Goal: Task Accomplishment & Management: Manage account settings

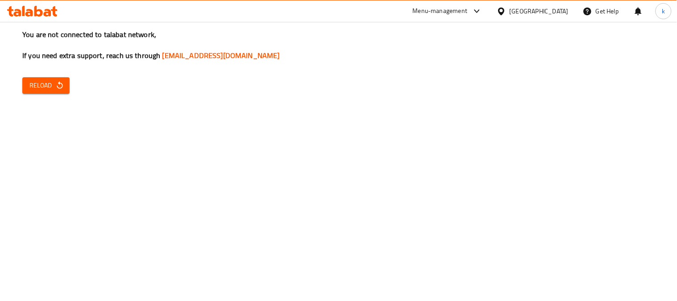
drag, startPoint x: 0, startPoint y: 0, endPoint x: 68, endPoint y: 78, distance: 103.8
click at [60, 86] on icon "button" at bounding box center [59, 85] width 9 height 9
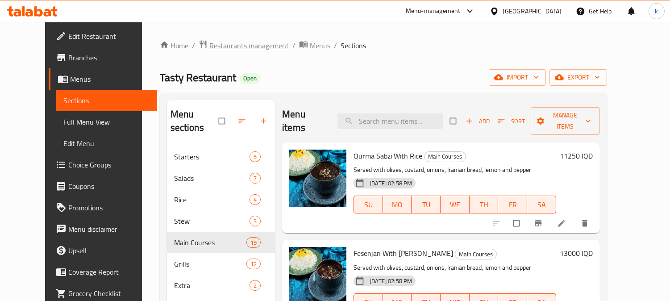
click at [209, 42] on span "Restaurants management" at bounding box center [248, 45] width 79 height 11
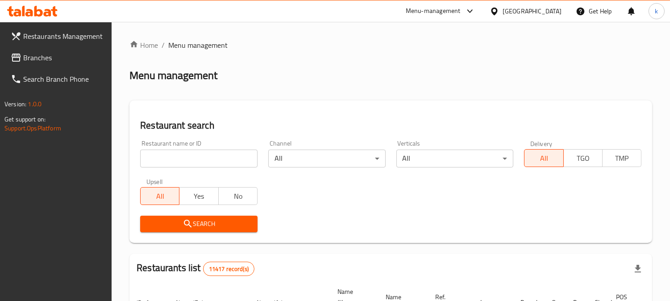
click at [182, 154] on input "search" at bounding box center [198, 159] width 117 height 18
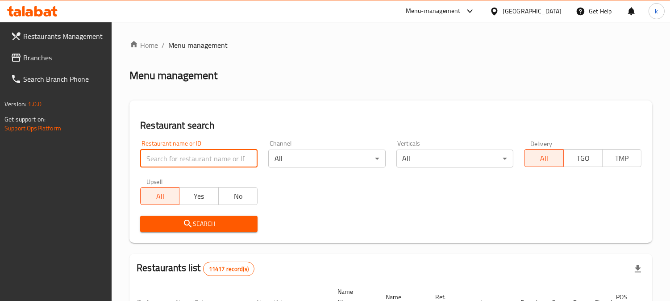
paste input "Shawarma Plus"
type input "Shawarma Plus"
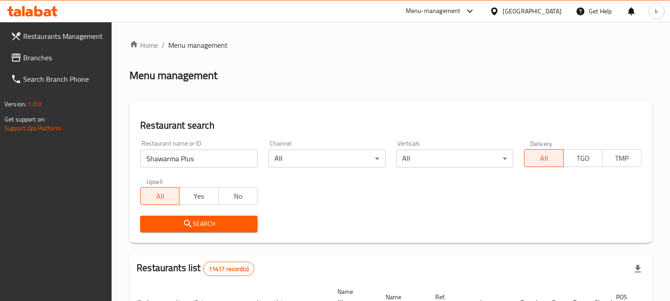
click at [188, 227] on icon "submit" at bounding box center [188, 223] width 11 height 11
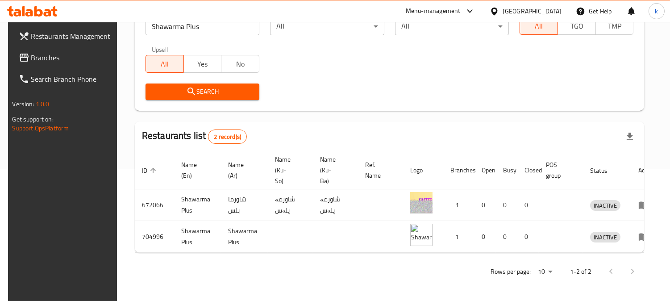
scroll to position [0, 3]
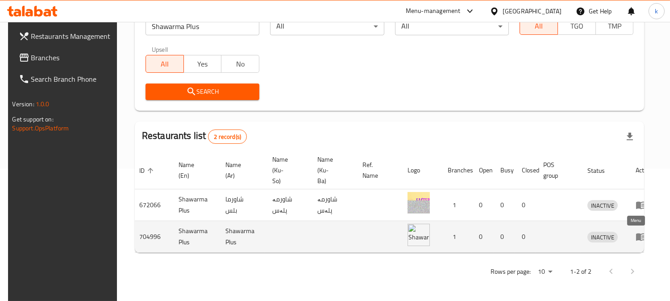
click at [636, 233] on icon "enhanced table" at bounding box center [641, 237] width 10 height 8
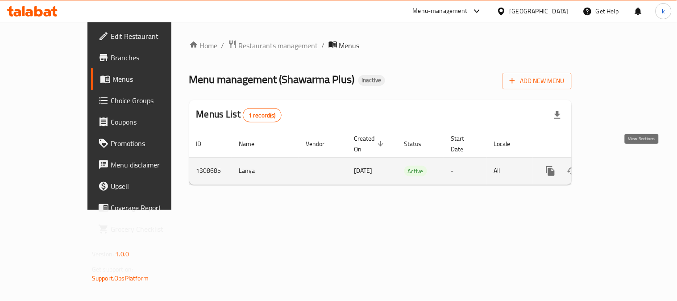
click at [621, 166] on icon "enhanced table" at bounding box center [615, 171] width 11 height 11
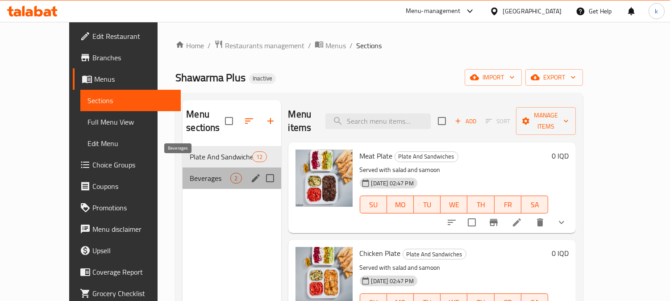
click at [204, 173] on span "Beverages" at bounding box center [210, 178] width 41 height 11
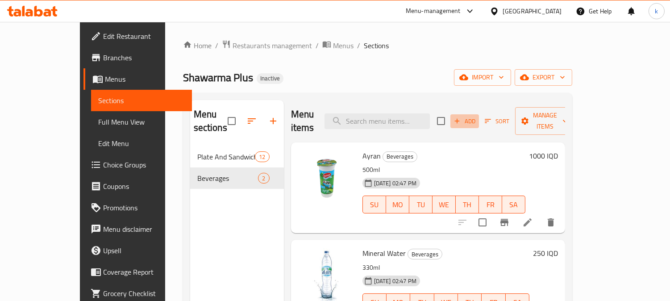
click at [461, 117] on icon "button" at bounding box center [457, 121] width 8 height 8
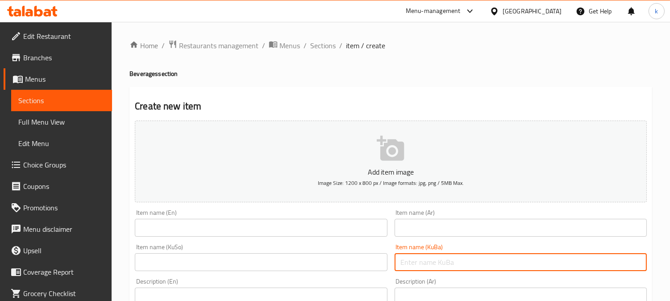
drag, startPoint x: 446, startPoint y: 258, endPoint x: 367, endPoint y: 259, distance: 78.1
click at [446, 258] on input "text" at bounding box center [521, 262] width 252 height 18
paste input "بیپسی"
type input "بیپسی"
drag, startPoint x: 355, startPoint y: 259, endPoint x: 368, endPoint y: 253, distance: 14.8
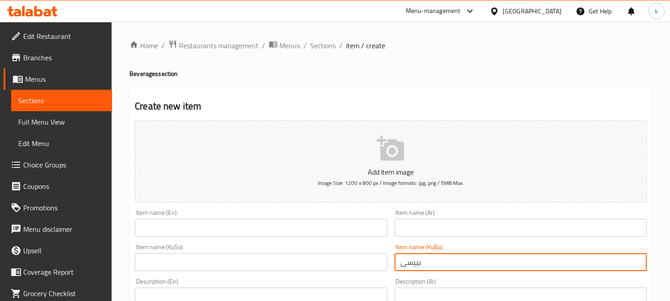
click at [355, 259] on input "text" at bounding box center [261, 262] width 252 height 18
paste input "بیپسی"
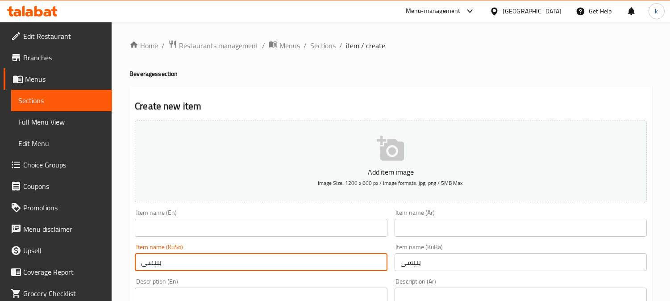
type input "بیپسی"
click at [427, 233] on input "text" at bounding box center [521, 228] width 252 height 18
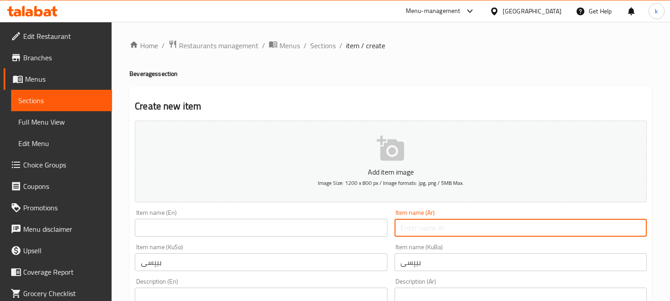
paste input "بيبسي"
type input "بيبسي"
click at [208, 229] on input "text" at bounding box center [261, 228] width 252 height 18
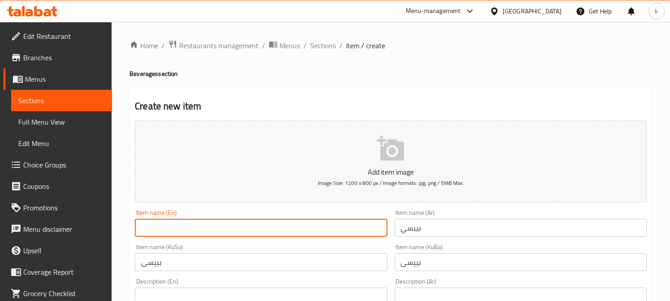
paste input "Pepsi"
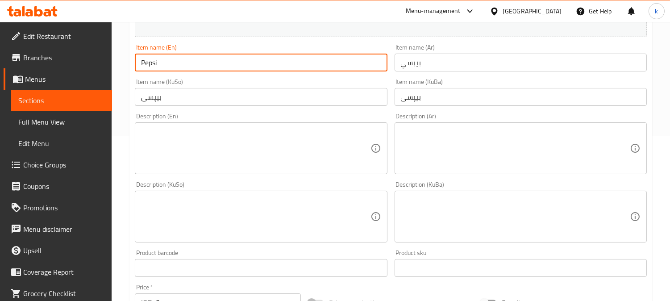
scroll to position [331, 0]
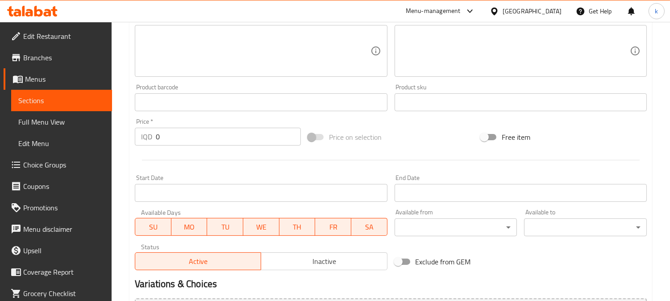
type input "Pepsi"
drag, startPoint x: 185, startPoint y: 137, endPoint x: 119, endPoint y: 134, distance: 66.1
click at [125, 135] on div "Home / Restaurants management / Menus / Sections / item / create Beverages sect…" at bounding box center [391, 47] width 558 height 712
type input "500"
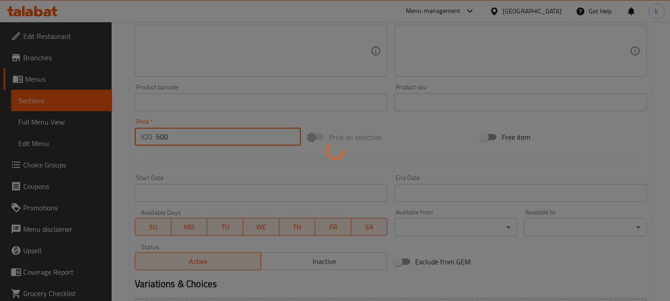
type input "0"
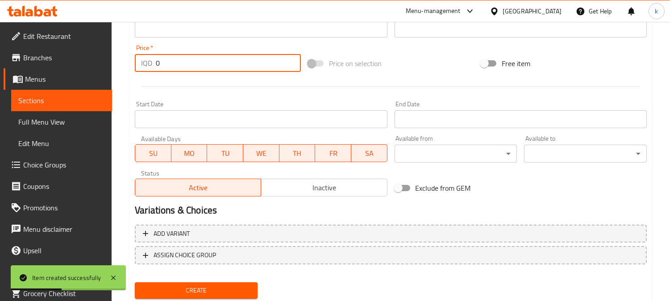
scroll to position [165, 0]
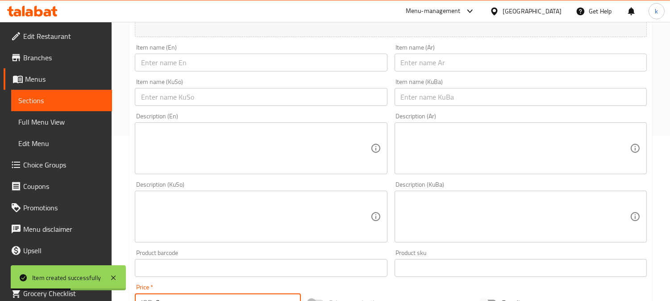
drag, startPoint x: 450, startPoint y: 99, endPoint x: 400, endPoint y: 94, distance: 50.3
click at [450, 99] on input "text" at bounding box center [521, 97] width 252 height 18
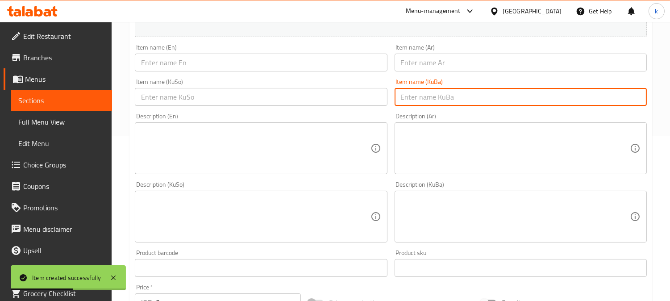
paste input "فانتا پرتەقاڵ"
type input "فانتا پرتەقاڵ"
drag, startPoint x: 359, startPoint y: 85, endPoint x: 394, endPoint y: 84, distance: 34.8
click at [360, 86] on div "Item name (KuSo) Item name (KuSo)" at bounding box center [261, 92] width 252 height 27
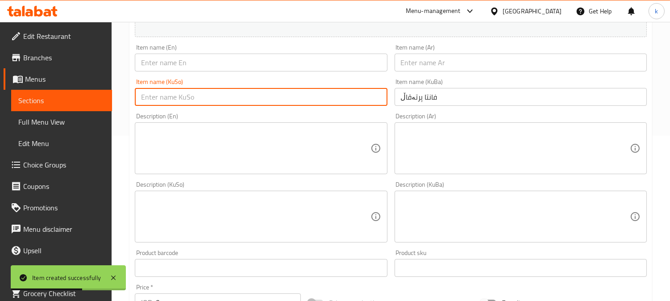
drag, startPoint x: 324, startPoint y: 100, endPoint x: 434, endPoint y: 67, distance: 114.4
click at [326, 100] on input "text" at bounding box center [261, 97] width 252 height 18
paste input "فانتا پرتەقاڵ"
type input "فانتا پرتەقاڵ"
click at [432, 59] on input "text" at bounding box center [521, 63] width 252 height 18
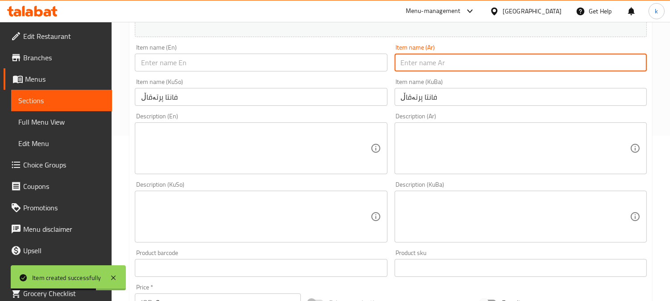
paste input "فانتا برتقال"
type input "فانتا برتقال"
click at [206, 67] on input "text" at bounding box center [261, 63] width 252 height 18
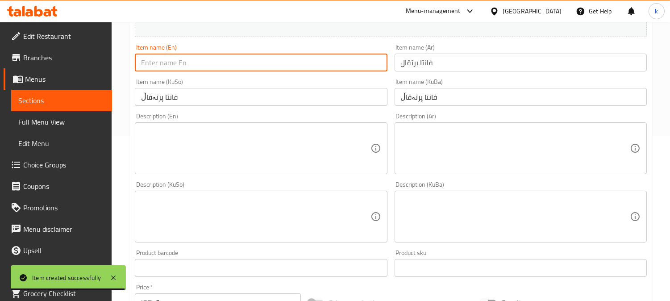
paste input "Fanta Orange"
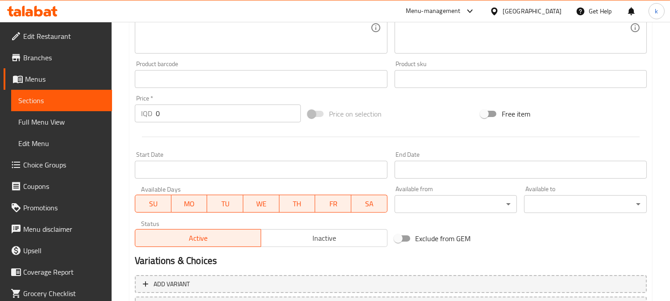
scroll to position [331, 0]
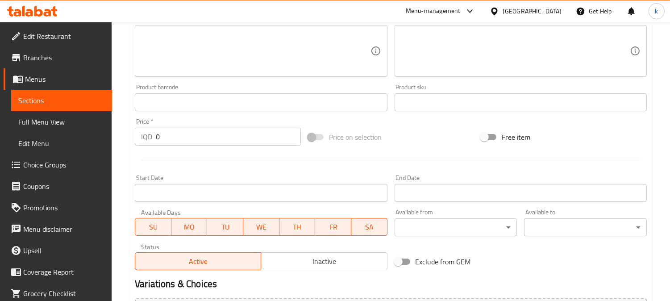
type input "Fanta Orange"
drag, startPoint x: 180, startPoint y: 137, endPoint x: 125, endPoint y: 139, distance: 54.9
click at [125, 139] on div "Home / Restaurants management / Menus / Sections / item / create Beverages sect…" at bounding box center [391, 47] width 558 height 712
type input "500"
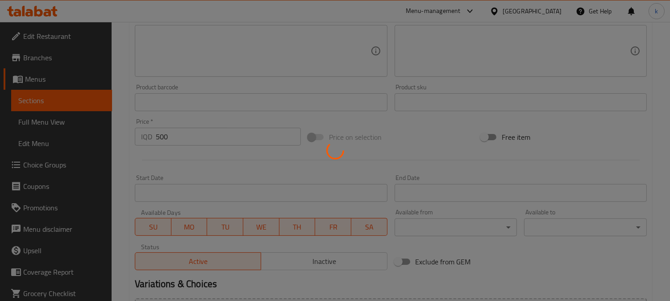
type input "0"
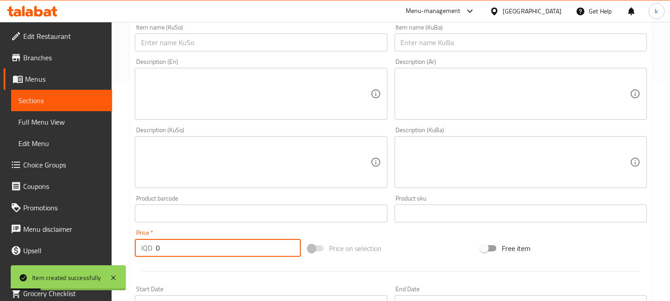
scroll to position [83, 0]
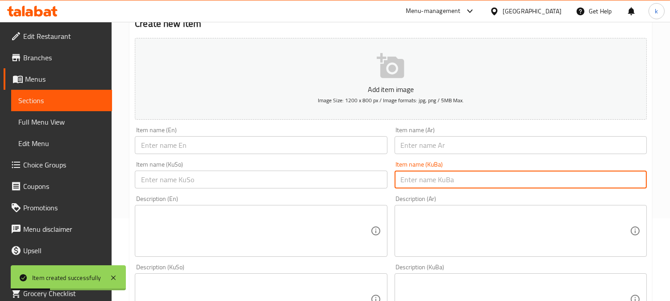
click at [440, 171] on input "text" at bounding box center [521, 180] width 252 height 18
paste input "سپرایت"
type input "سپرایت"
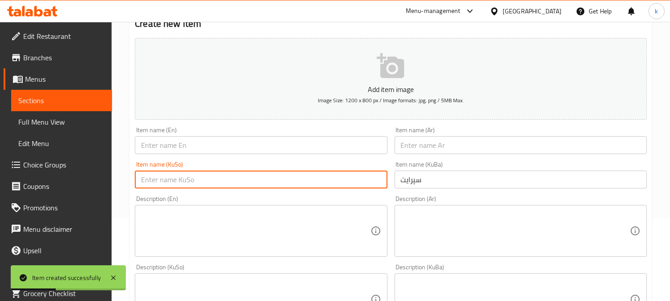
drag, startPoint x: 356, startPoint y: 180, endPoint x: 440, endPoint y: 164, distance: 85.0
click at [361, 180] on input "text" at bounding box center [261, 180] width 252 height 18
paste input "سپرایت"
type input "سپرایت"
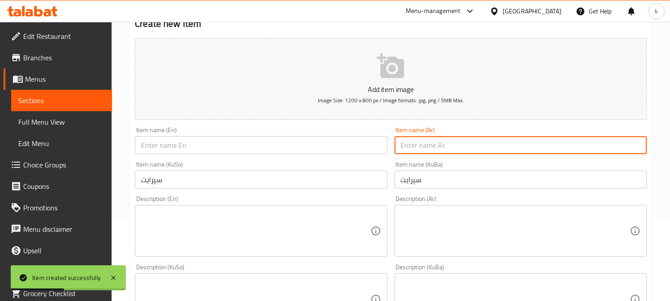
click at [462, 146] on input "text" at bounding box center [521, 145] width 252 height 18
paste input "سبرايت"
type input "سبرايت"
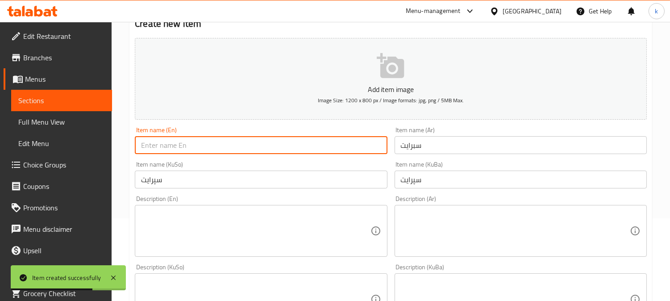
click at [162, 140] on input "text" at bounding box center [261, 145] width 252 height 18
paste input "Sprite"
type input "Sprite"
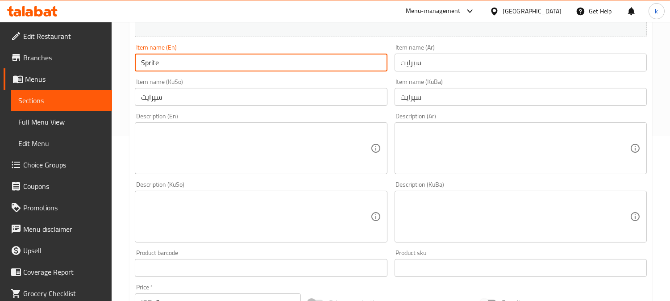
scroll to position [248, 0]
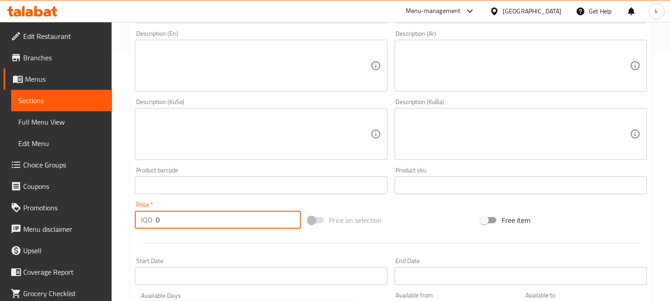
drag, startPoint x: 188, startPoint y: 213, endPoint x: 142, endPoint y: 214, distance: 46.4
click at [142, 214] on div "IQD 0 Price *" at bounding box center [218, 220] width 166 height 18
type input "500"
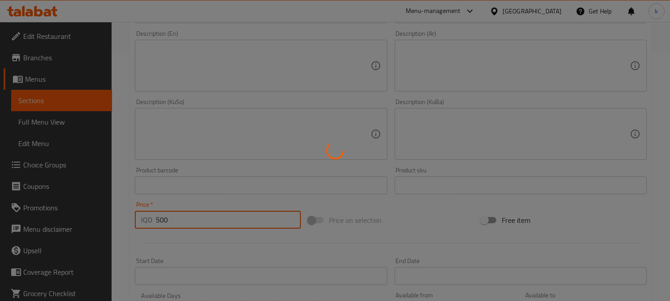
type input "0"
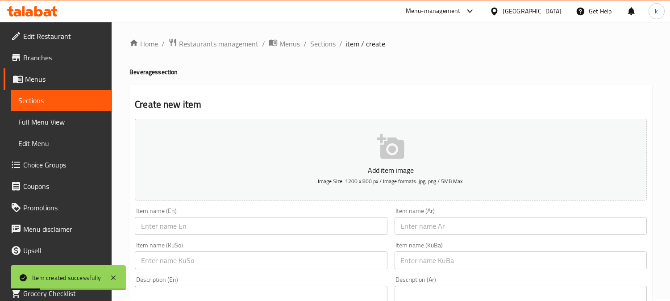
scroll to position [0, 0]
click at [320, 42] on span "Sections" at bounding box center [322, 45] width 25 height 11
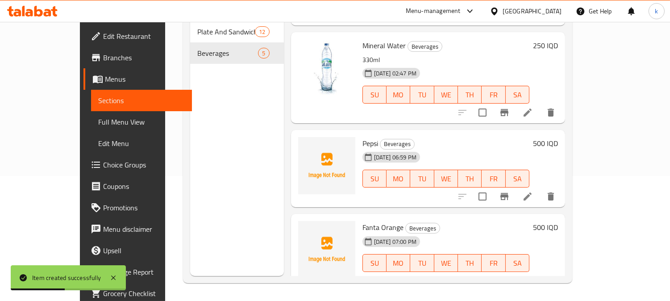
scroll to position [165, 0]
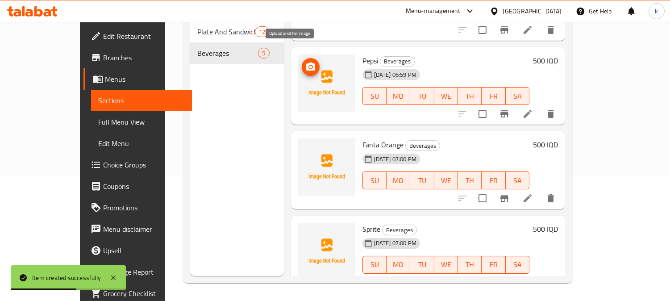
click at [306, 62] on icon "upload picture" at bounding box center [310, 66] width 9 height 8
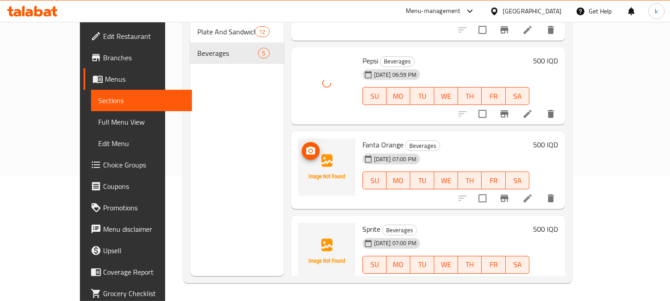
click at [306, 146] on icon "upload picture" at bounding box center [310, 150] width 9 height 8
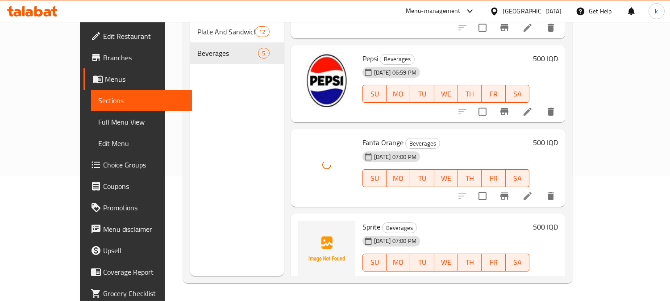
scroll to position [168, 0]
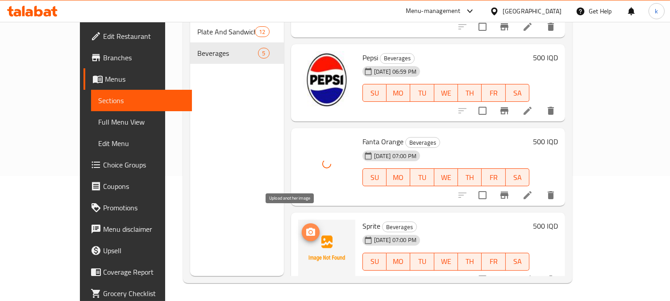
click at [305, 227] on icon "upload picture" at bounding box center [310, 232] width 11 height 11
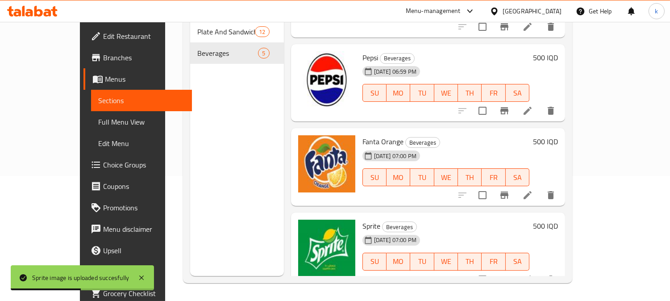
click at [98, 119] on span "Full Menu View" at bounding box center [141, 122] width 87 height 11
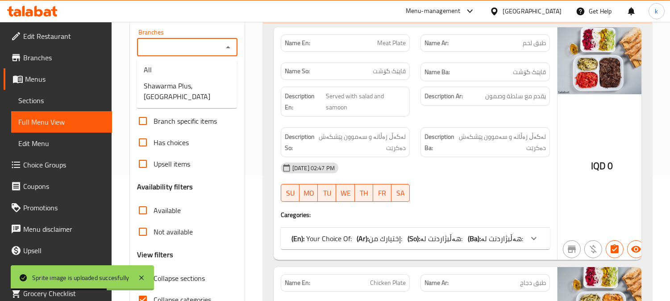
click at [170, 48] on input "Branches" at bounding box center [180, 47] width 80 height 12
click at [166, 87] on span "Shawarma Plus, [GEOGRAPHIC_DATA]" at bounding box center [187, 90] width 86 height 21
type input "Shawarma Plus, [GEOGRAPHIC_DATA]"
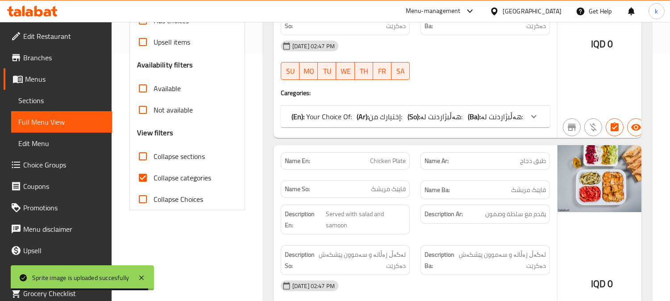
scroll to position [257, 0]
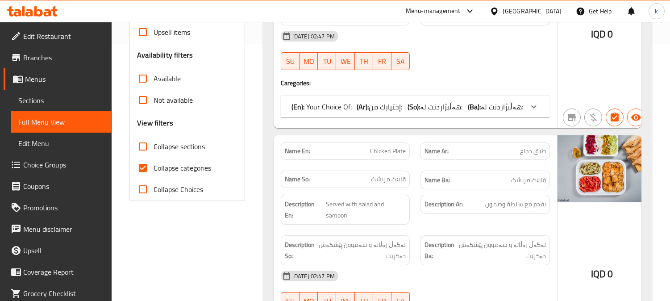
click at [138, 168] on input "Collapse categories" at bounding box center [142, 167] width 21 height 21
checkbox input "false"
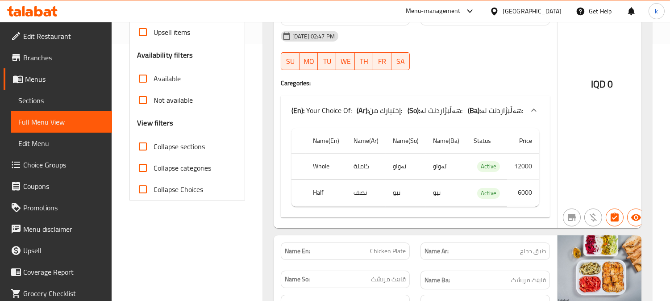
click at [142, 153] on input "Collapse sections" at bounding box center [142, 146] width 21 height 21
checkbox input "true"
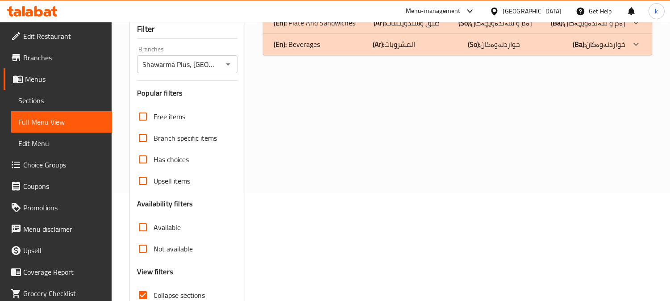
scroll to position [8, 0]
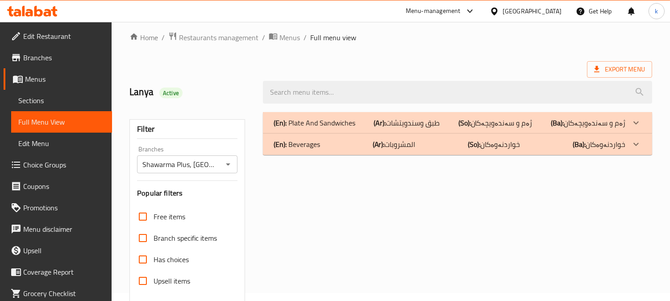
click at [398, 146] on p "(Ar): المشروبات" at bounding box center [394, 144] width 43 height 11
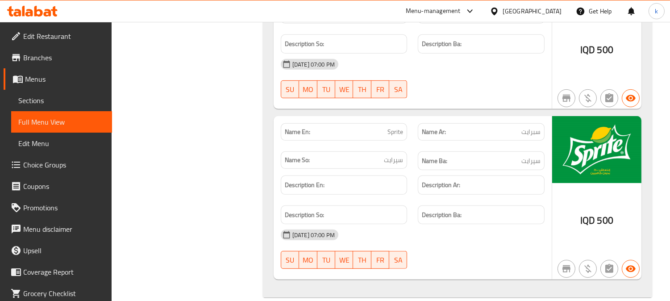
scroll to position [763, 0]
